Goal: Task Accomplishment & Management: Manage account settings

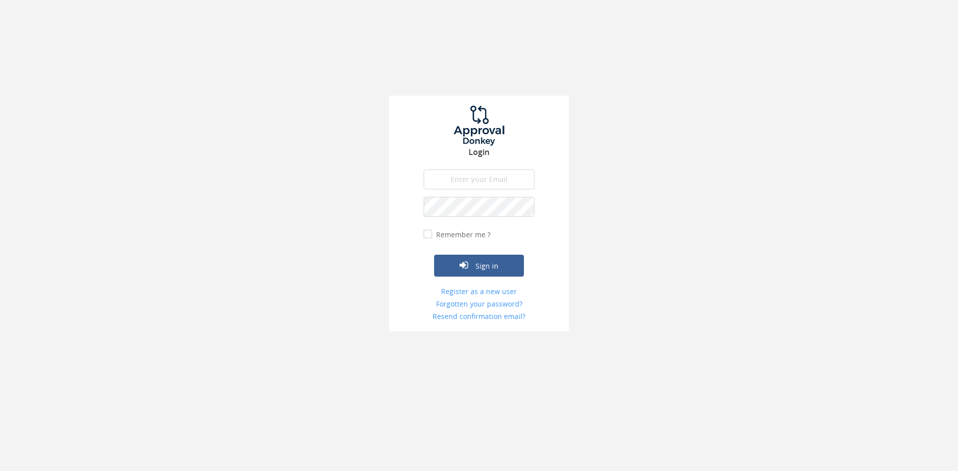
click at [451, 167] on div "Login The email is required. Invalid email address. The password is required. T…" at bounding box center [479, 214] width 180 height 236
click at [451, 180] on input "email" at bounding box center [478, 180] width 111 height 20
type input "[EMAIL_ADDRESS][DOMAIN_NAME]"
click at [434, 255] on button "Sign in" at bounding box center [479, 266] width 90 height 22
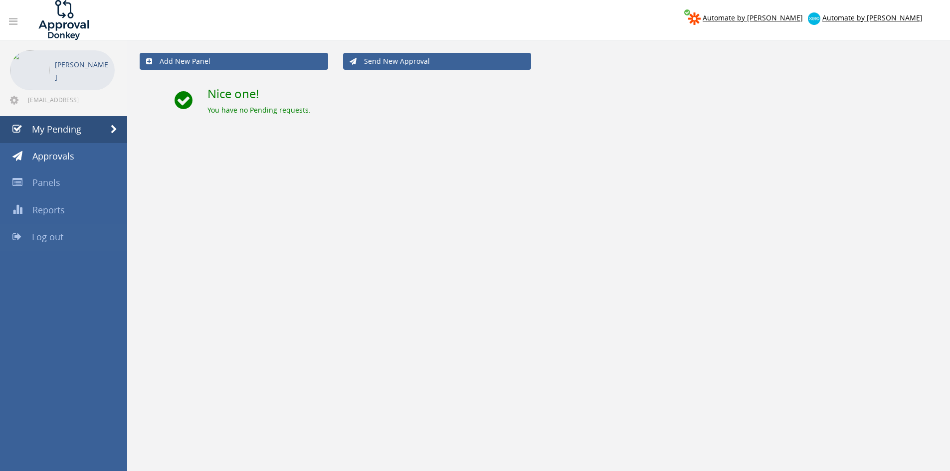
click at [53, 238] on span "Log out" at bounding box center [47, 237] width 31 height 12
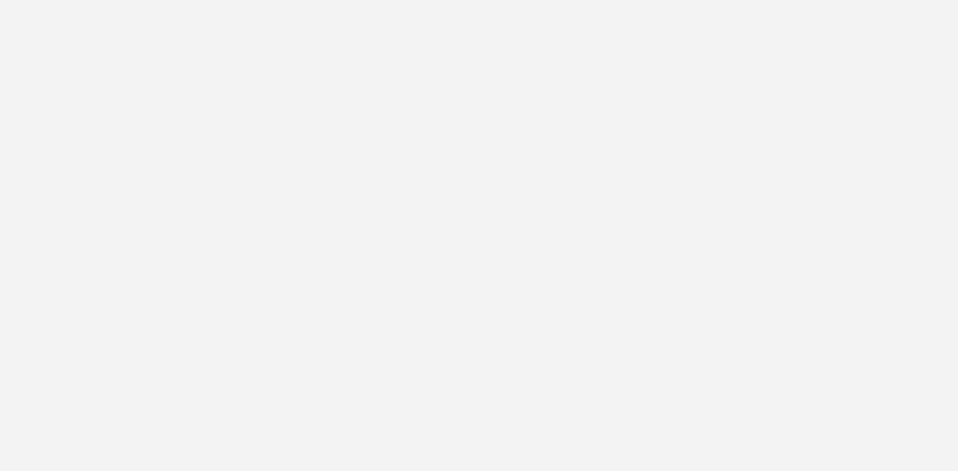
click at [481, 175] on input "email" at bounding box center [478, 180] width 111 height 20
type input "[EMAIL_ADDRESS][DOMAIN_NAME]"
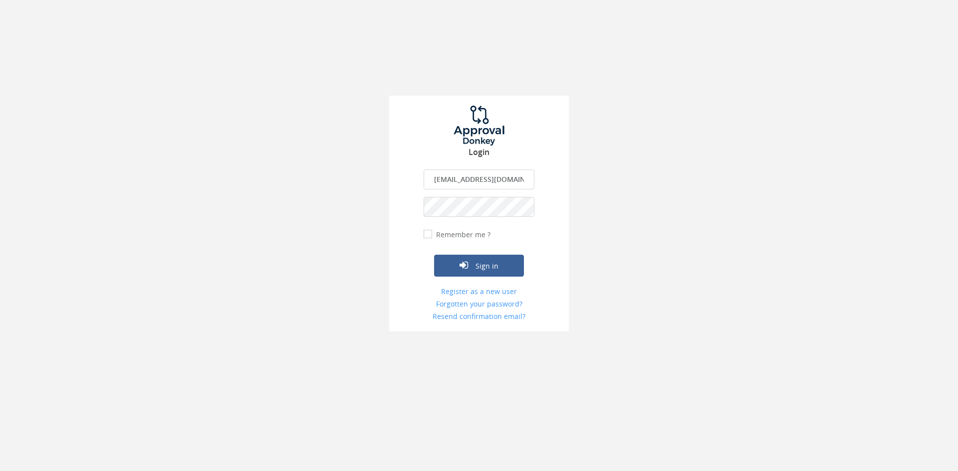
click at [434, 255] on button "Sign in" at bounding box center [479, 266] width 90 height 22
